Goal: Task Accomplishment & Management: Complete application form

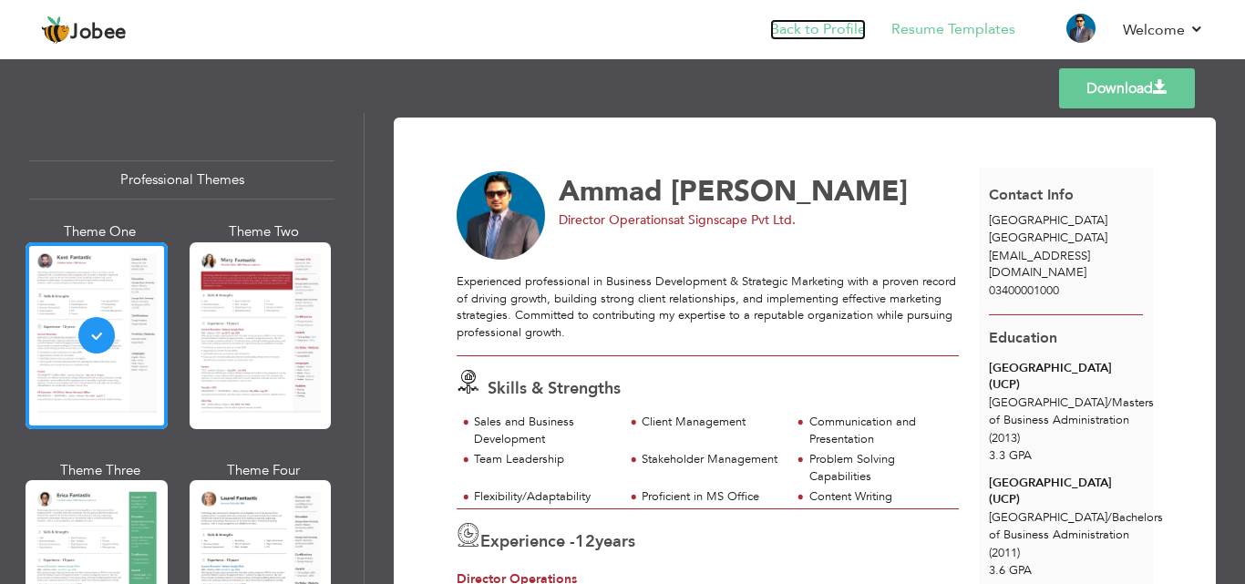
click at [815, 25] on link "Back to Profile" at bounding box center [818, 29] width 96 height 21
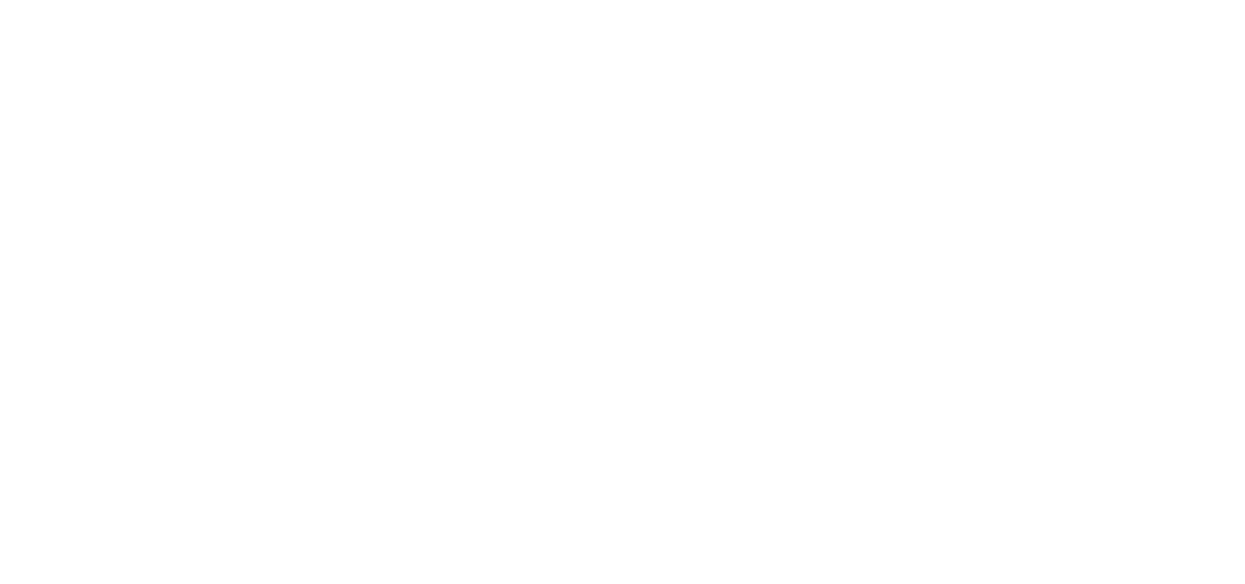
select select "?"
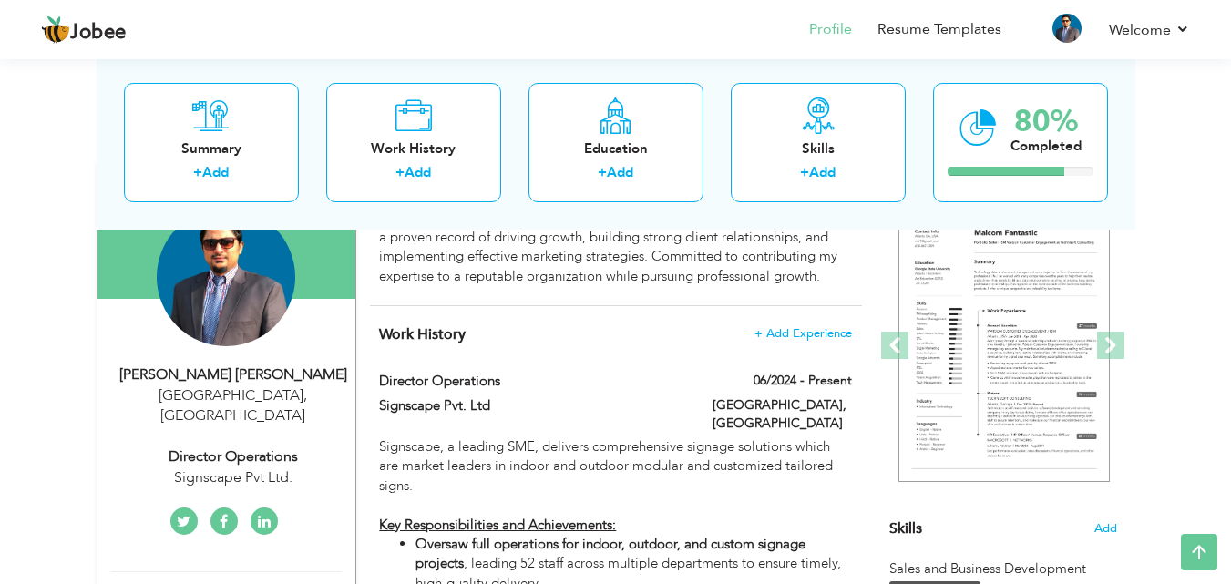
click at [236, 447] on div "Director Operations" at bounding box center [233, 457] width 244 height 21
type input "Ammad"
type input "[PERSON_NAME]"
type input "03400001000"
select select "number:166"
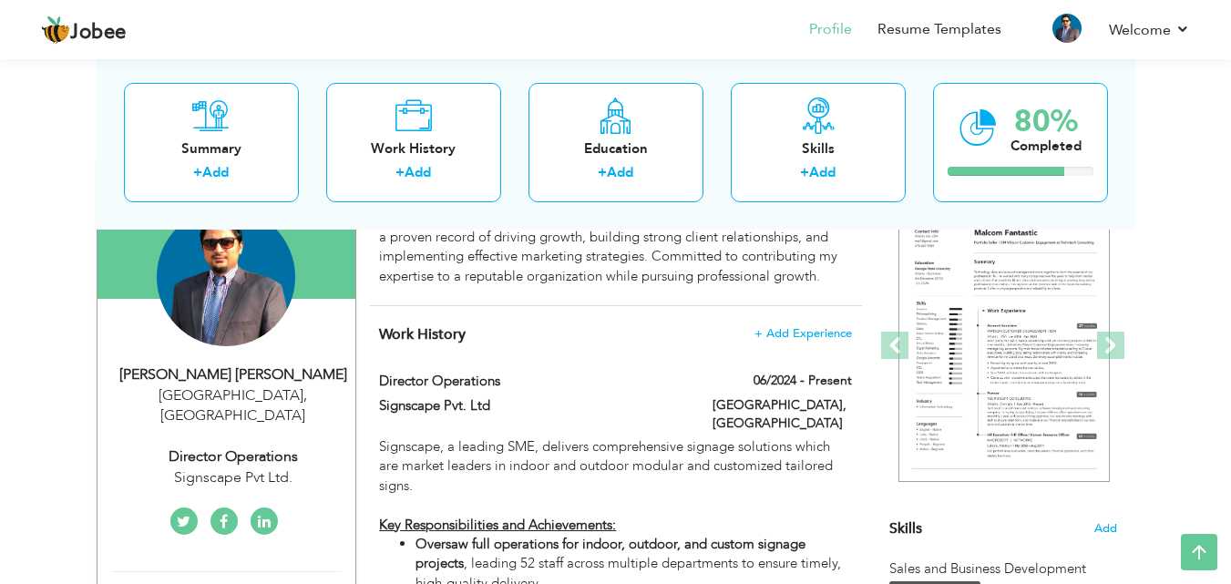
type input "[GEOGRAPHIC_DATA]"
select select "number:14"
type input "Signscape Pvt Ltd."
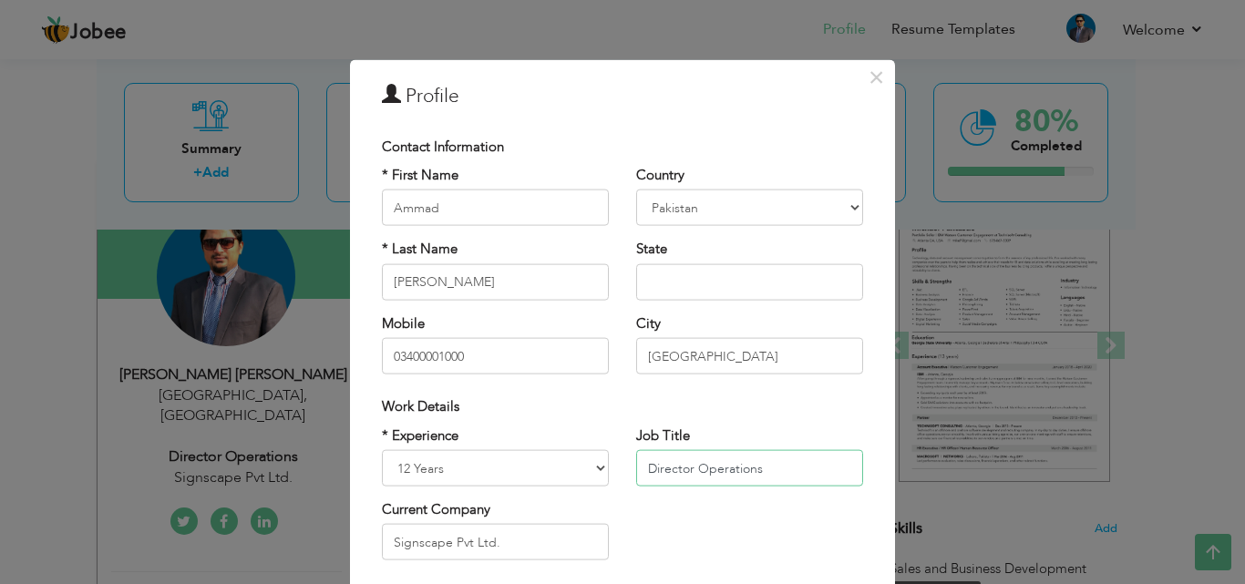
drag, startPoint x: 690, startPoint y: 467, endPoint x: 579, endPoint y: 480, distance: 112.0
click at [579, 480] on div "* Experience Entry Level Less than 1 Year 1 Year 2 Years 3 Years 4 Years 5 Year…" at bounding box center [622, 500] width 509 height 149
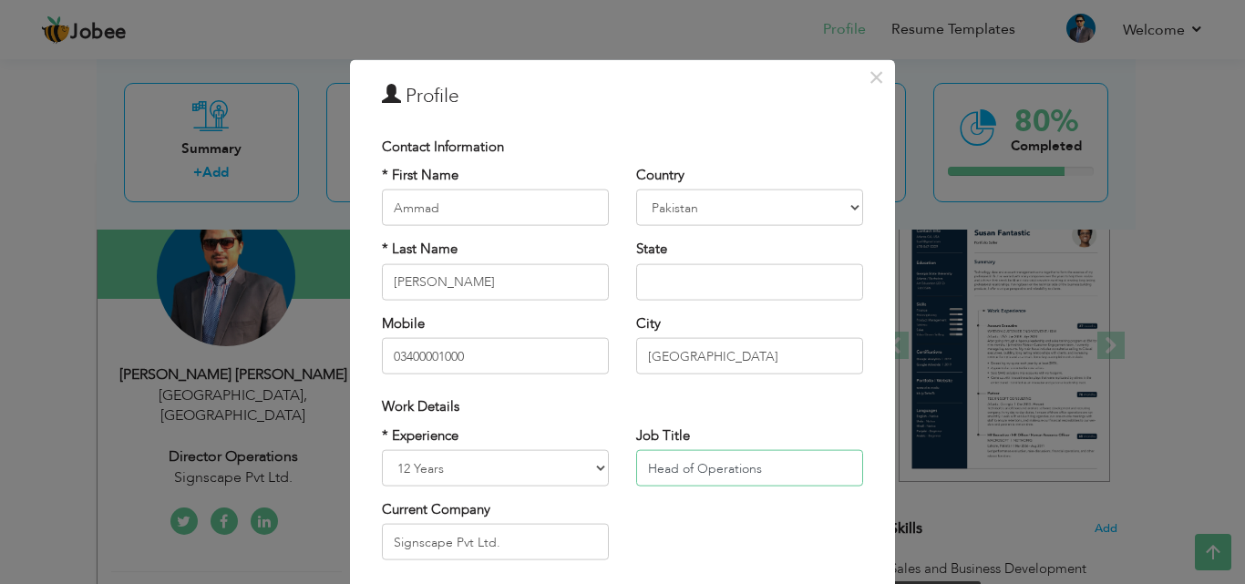
scroll to position [238, 0]
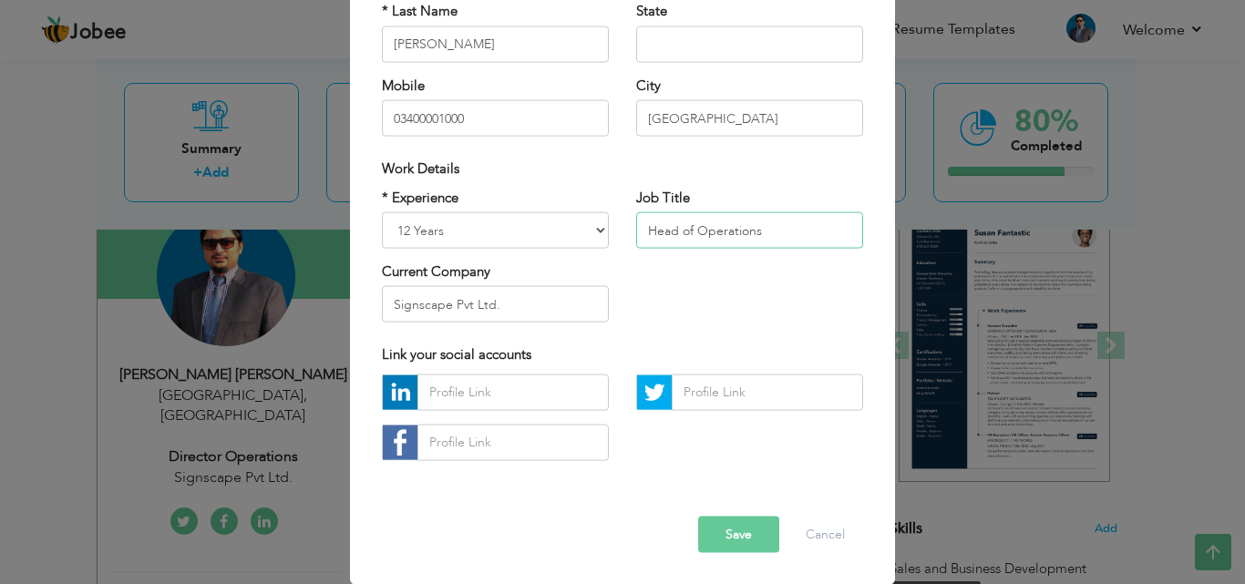
type input "Head of Operations"
click at [727, 542] on button "Save" at bounding box center [738, 534] width 81 height 36
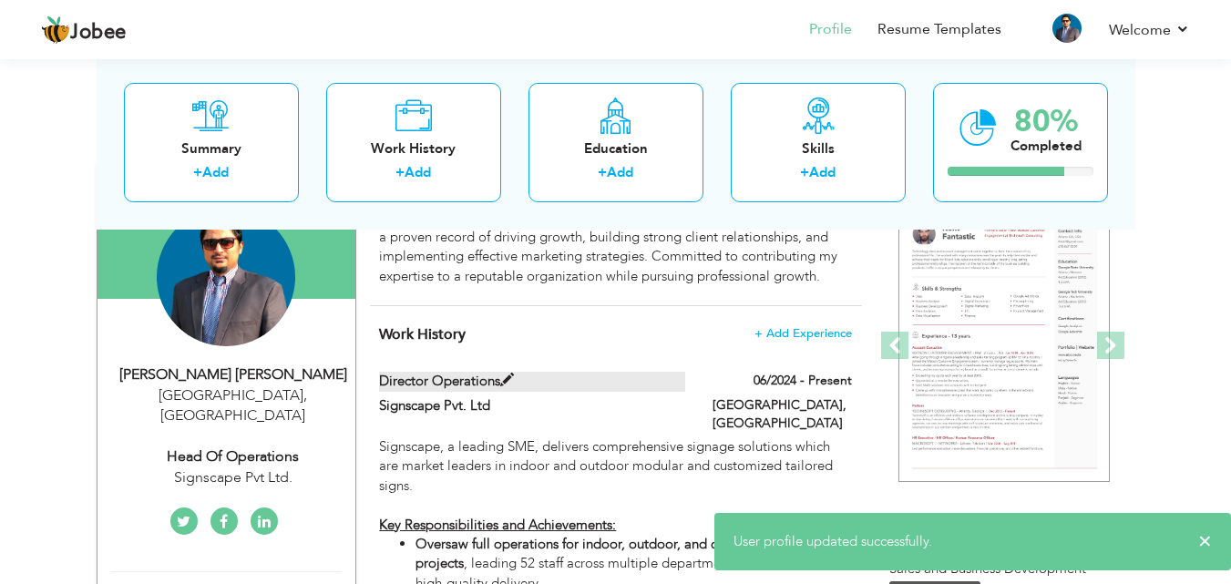
click at [510, 377] on span at bounding box center [507, 381] width 14 height 14
type input "Director Operations"
type input "Signscape Pvt. Ltd"
type input "06/2024"
type input "[GEOGRAPHIC_DATA]"
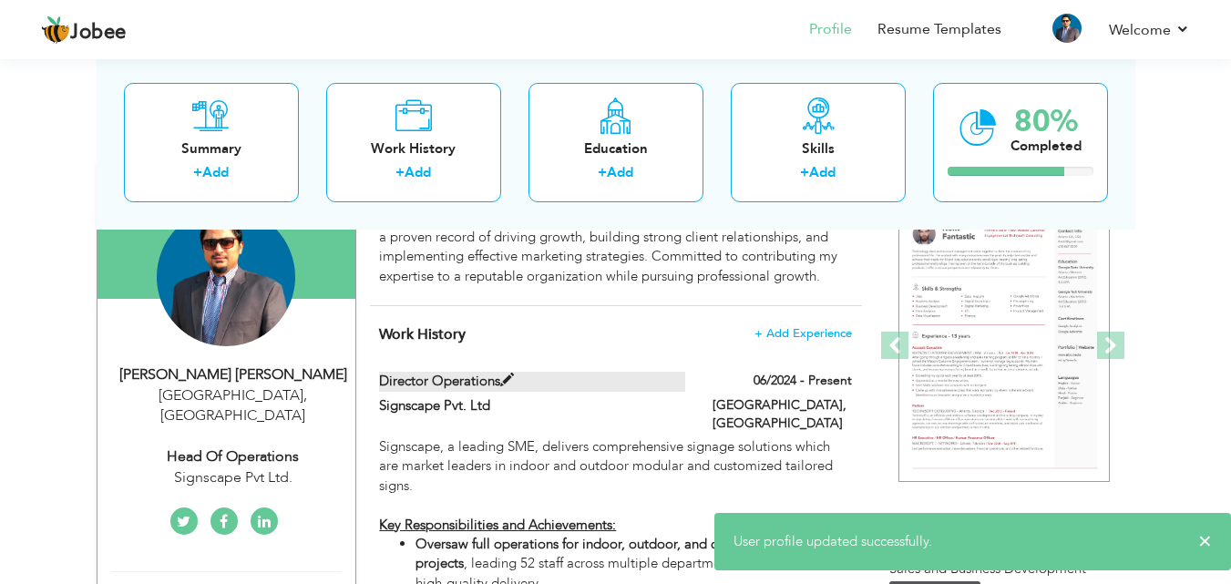
type input "[GEOGRAPHIC_DATA]"
checkbox input "true"
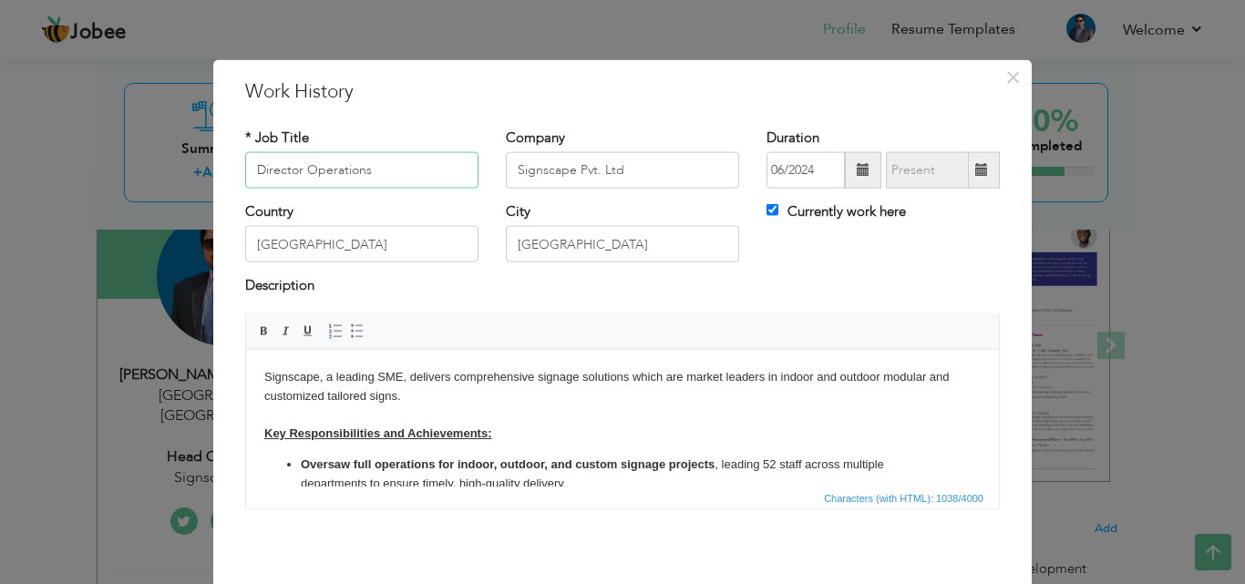
drag, startPoint x: 298, startPoint y: 167, endPoint x: 161, endPoint y: 167, distance: 136.7
click at [161, 167] on div "× Work History * Job Title Director Operations Company Signscape Pvt. Ltd" at bounding box center [622, 292] width 1245 height 584
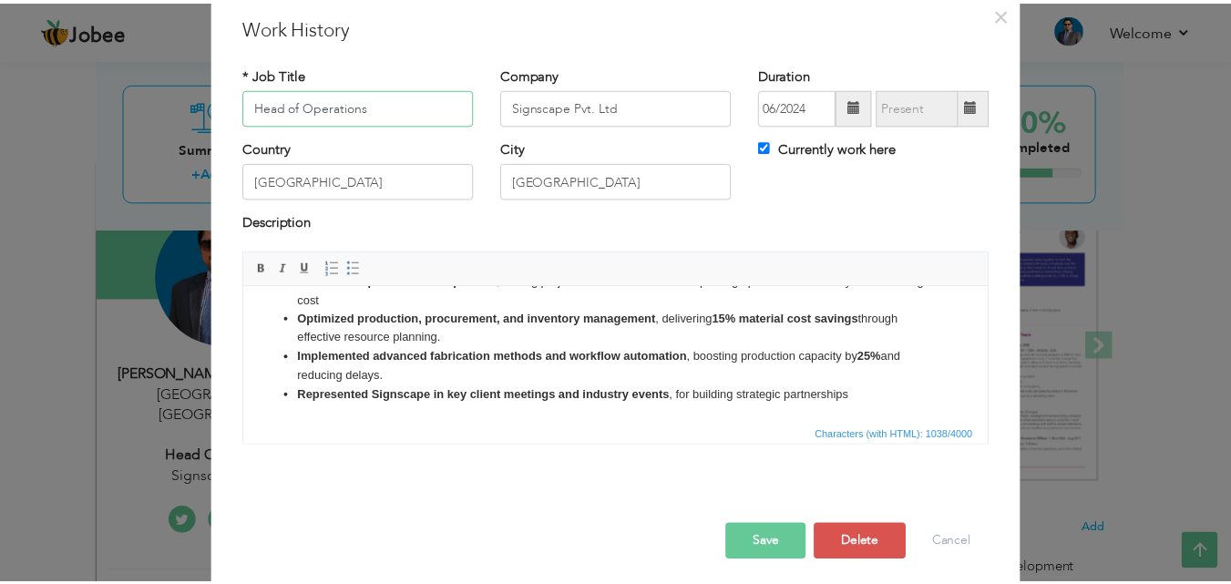
scroll to position [72, 0]
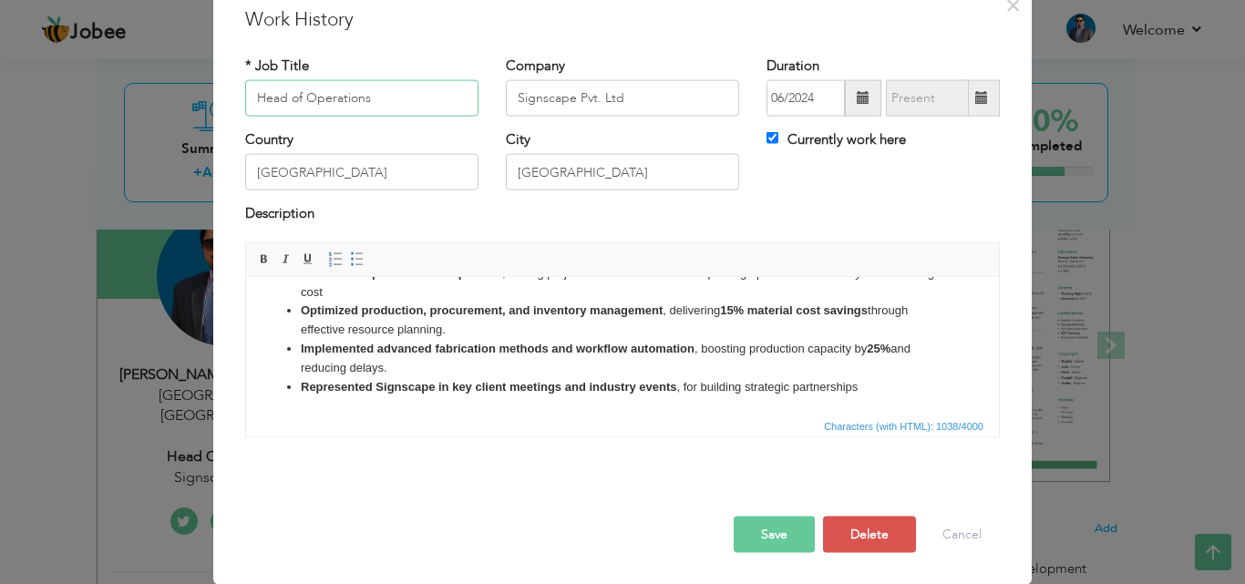
type input "Head of Operations"
click at [776, 518] on button "Save" at bounding box center [774, 534] width 81 height 36
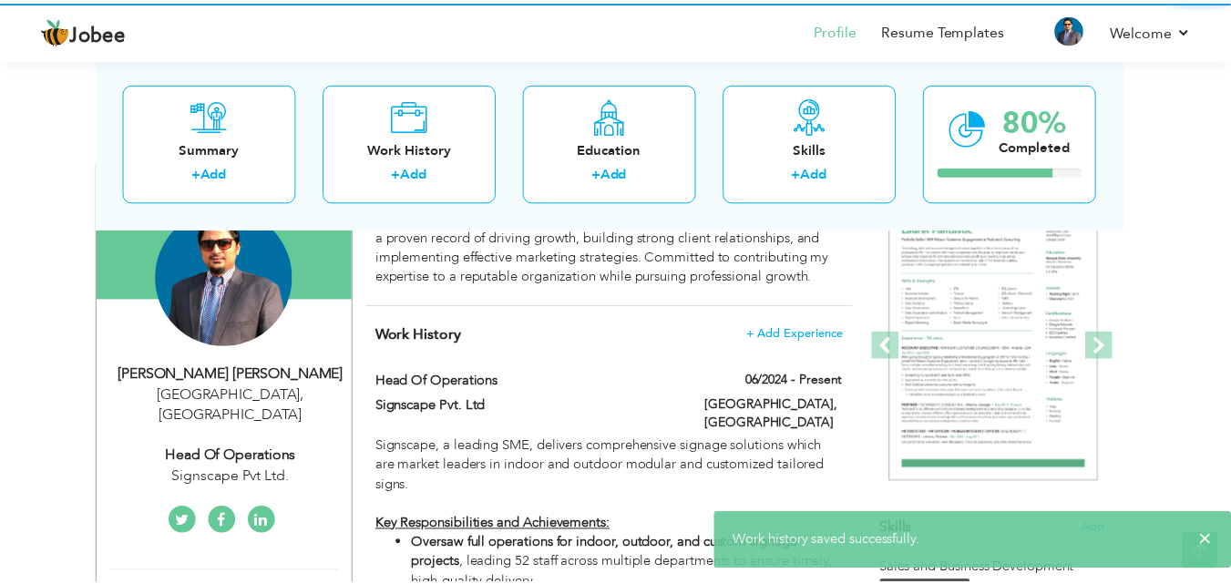
scroll to position [0, 0]
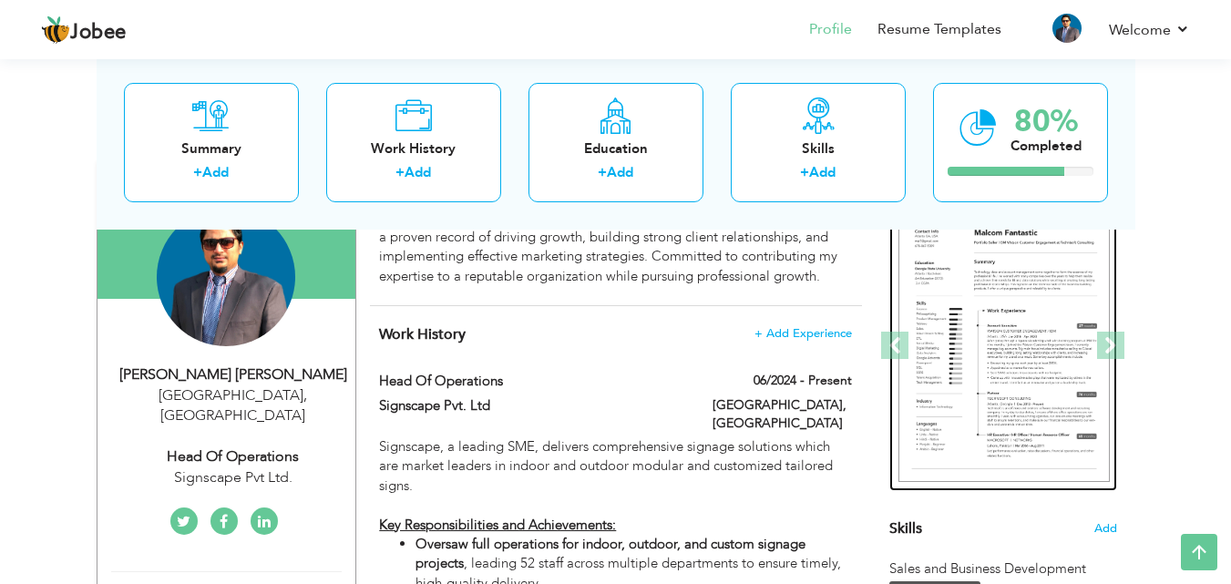
click at [981, 356] on img at bounding box center [1004, 346] width 211 height 273
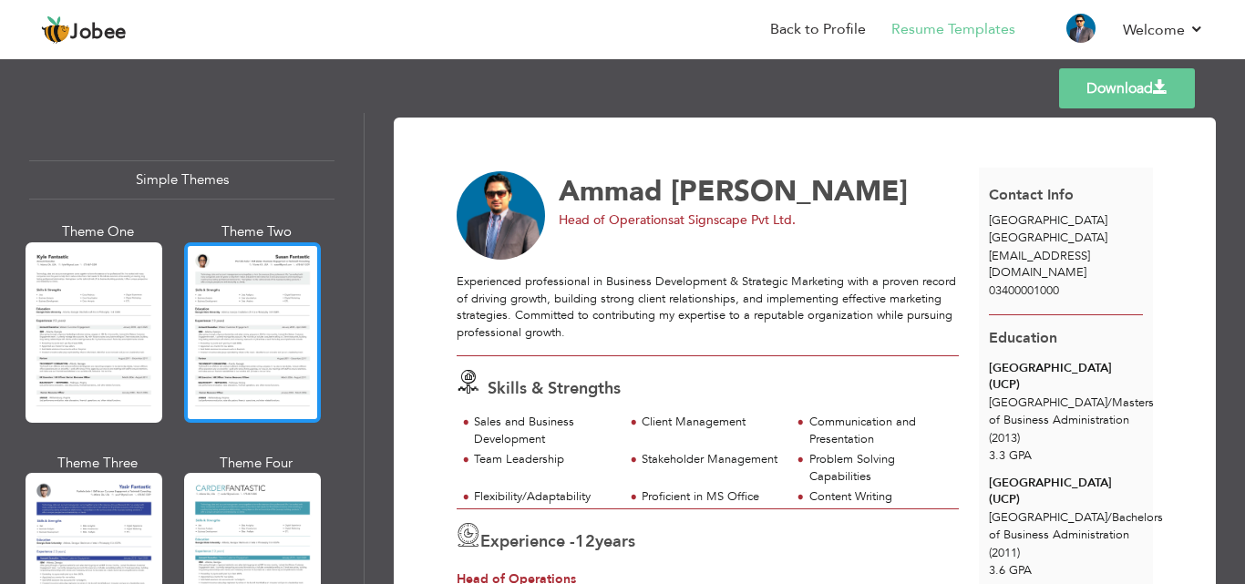
scroll to position [3154, 0]
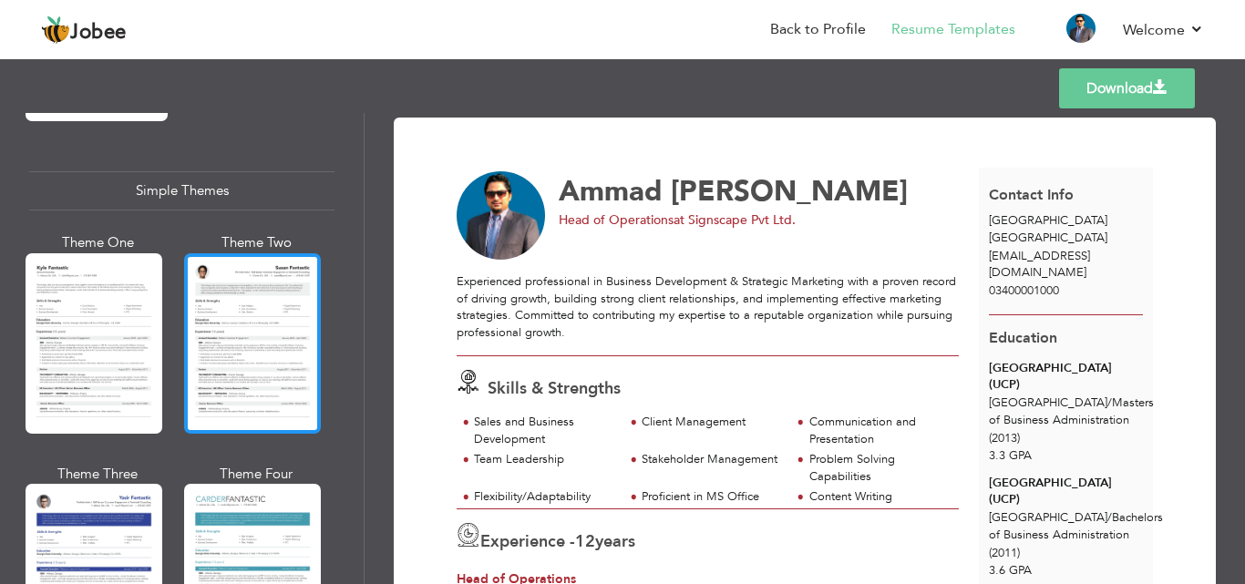
click at [268, 295] on div at bounding box center [252, 343] width 137 height 180
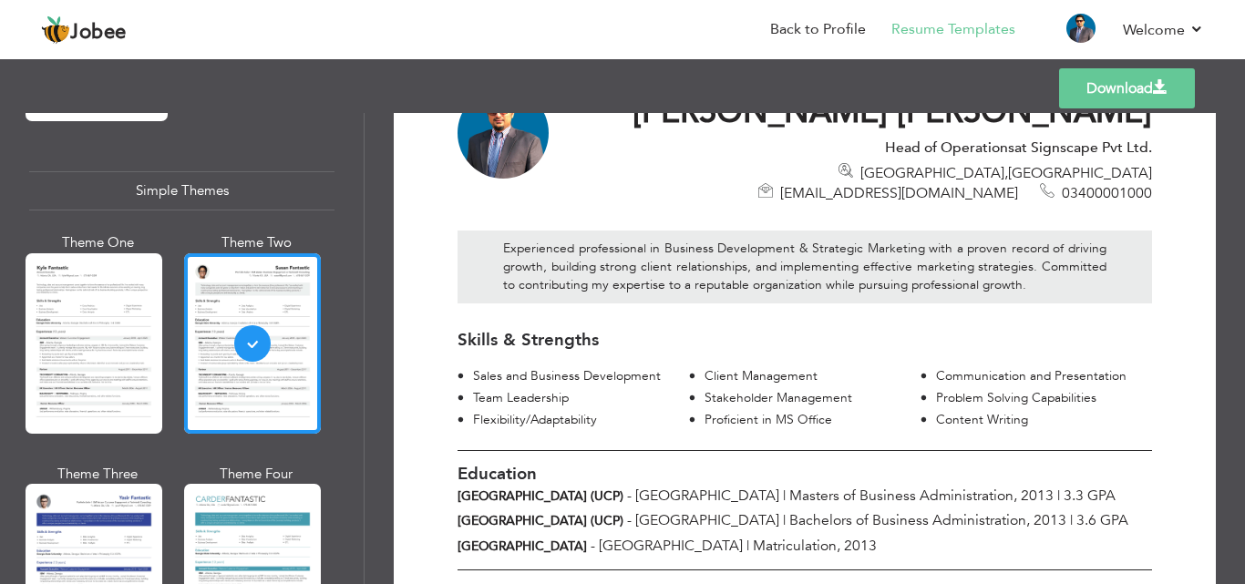
scroll to position [91, 0]
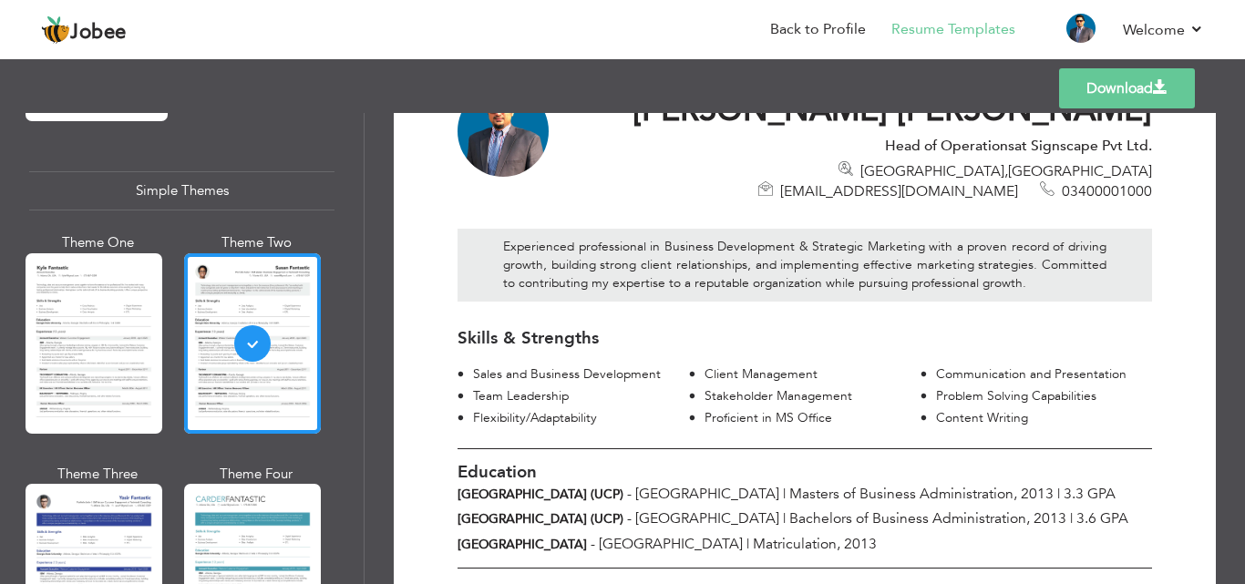
click at [1133, 84] on link "Download" at bounding box center [1127, 88] width 136 height 40
